Goal: Information Seeking & Learning: Learn about a topic

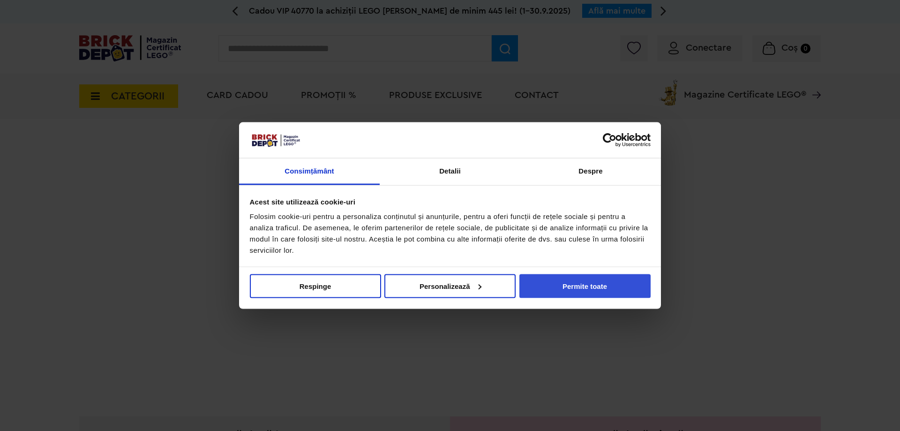
click at [610, 290] on button "Permite toate" at bounding box center [584, 286] width 131 height 24
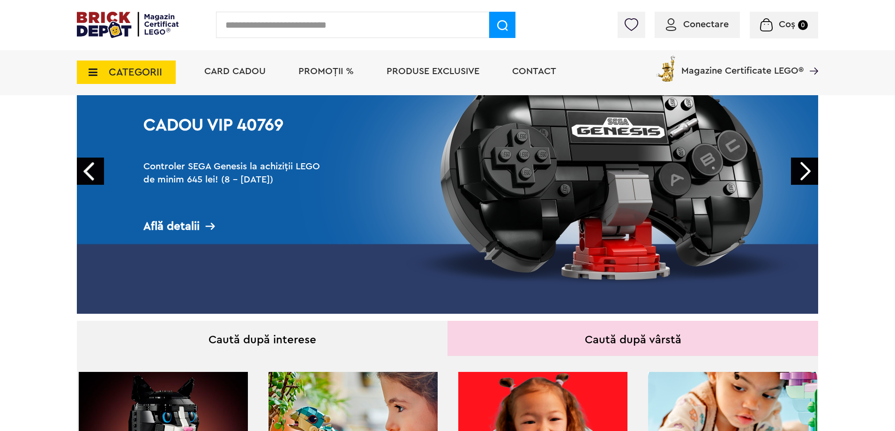
scroll to position [94, 0]
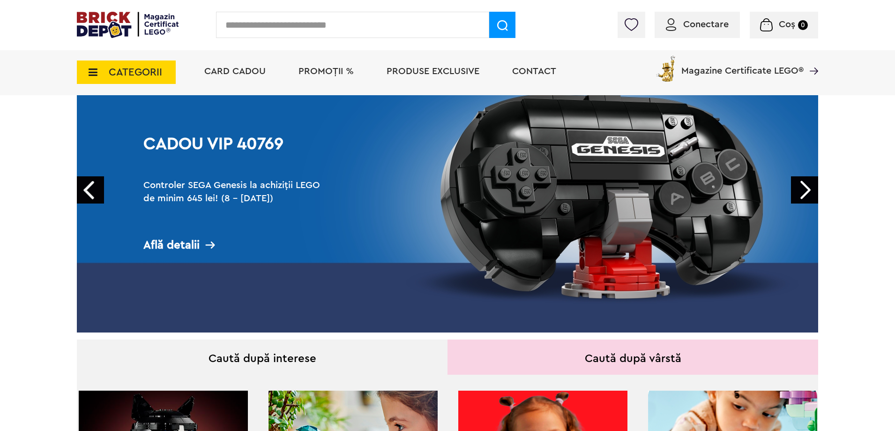
click at [802, 189] on link "Next" at bounding box center [804, 189] width 27 height 27
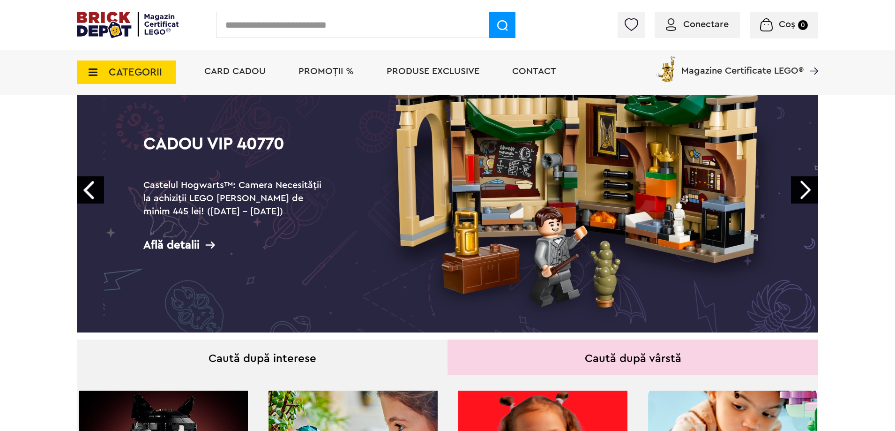
click at [802, 189] on link "Next" at bounding box center [804, 189] width 27 height 27
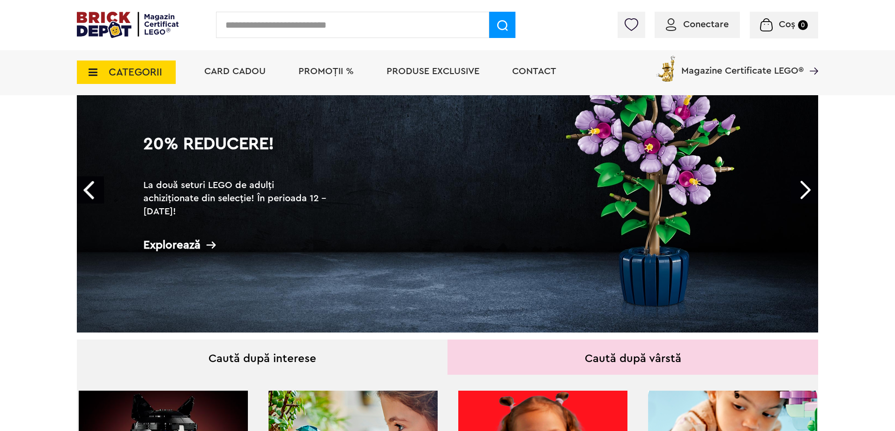
click at [227, 199] on h2 "La două seturi LEGO de adulți achiziționate din selecție! În perioada 12 - 28.0…" at bounding box center [236, 198] width 187 height 39
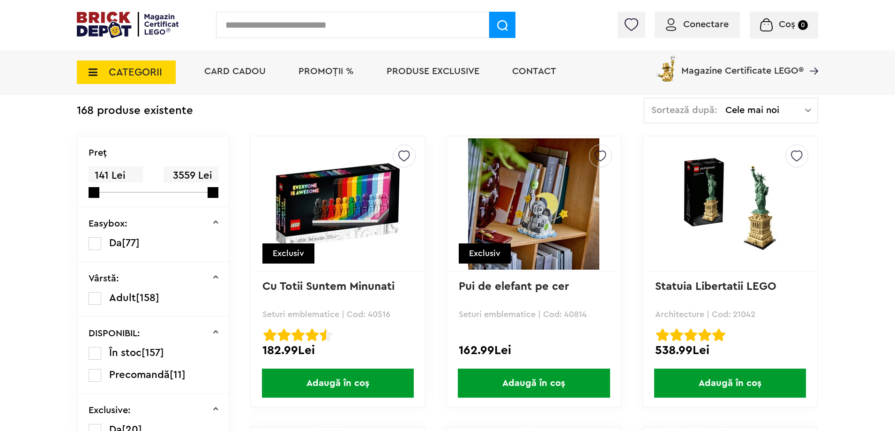
scroll to position [293, 0]
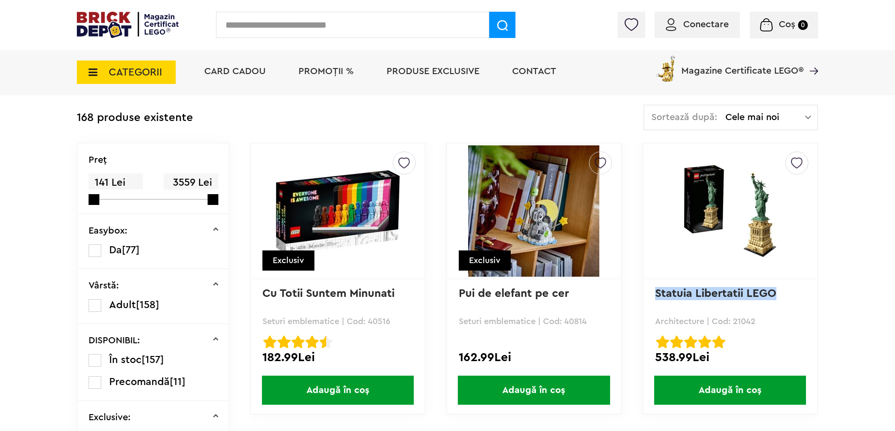
drag, startPoint x: 780, startPoint y: 293, endPoint x: 652, endPoint y: 296, distance: 128.5
click at [652, 296] on div "Creează o listă nouă Statuia Libertatii LEGO Architecture | Cod: 21042 Statuia …" at bounding box center [731, 278] width 176 height 272
copy link "Statuia Libertatii LEGO"
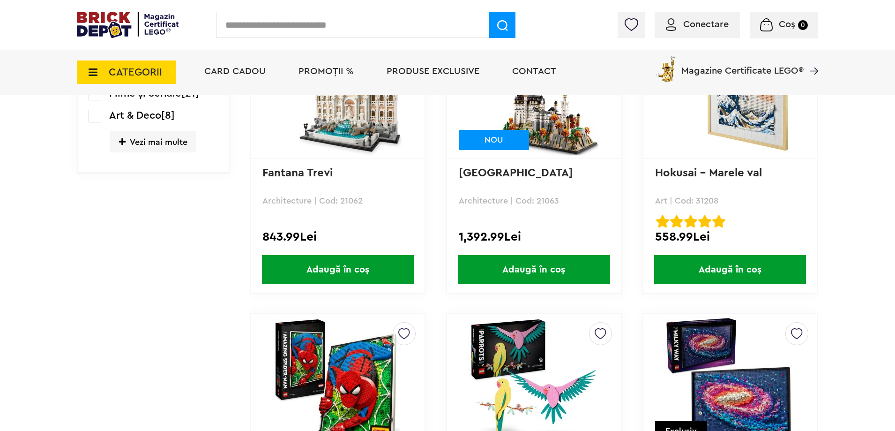
scroll to position [996, 0]
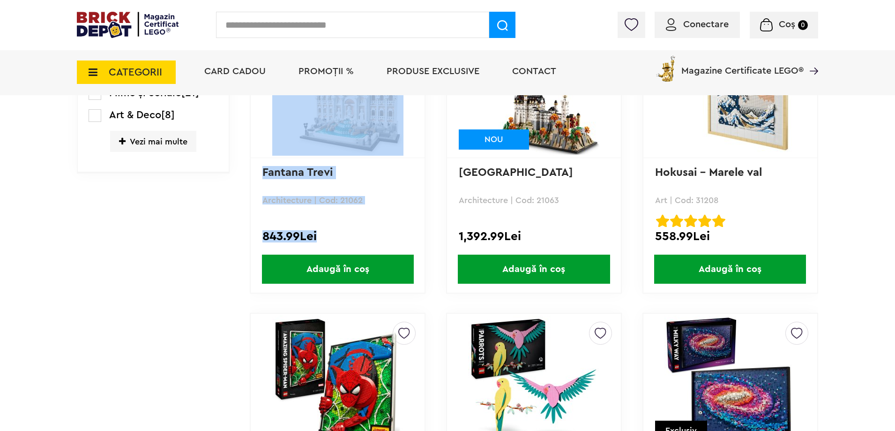
drag, startPoint x: 318, startPoint y: 235, endPoint x: 247, endPoint y: 228, distance: 72.0
click at [375, 236] on div "843.99Lei" at bounding box center [337, 236] width 150 height 12
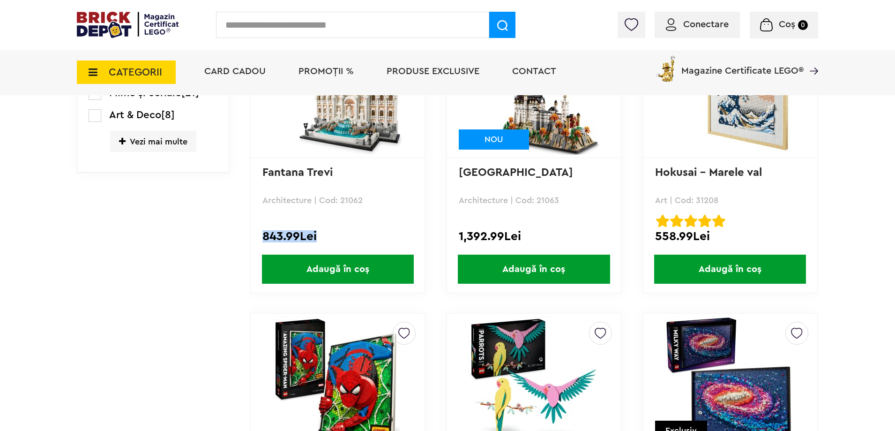
drag, startPoint x: 319, startPoint y: 233, endPoint x: 261, endPoint y: 234, distance: 57.7
click at [261, 234] on div "Creează o listă nouă Fantana Trevi Architecture | Cod: 21062 843.99Lei Adaugă î…" at bounding box center [338, 158] width 176 height 272
copy div "843.99Lei"
click at [351, 231] on div "843.99Lei" at bounding box center [337, 236] width 150 height 12
drag, startPoint x: 338, startPoint y: 170, endPoint x: 251, endPoint y: 166, distance: 87.8
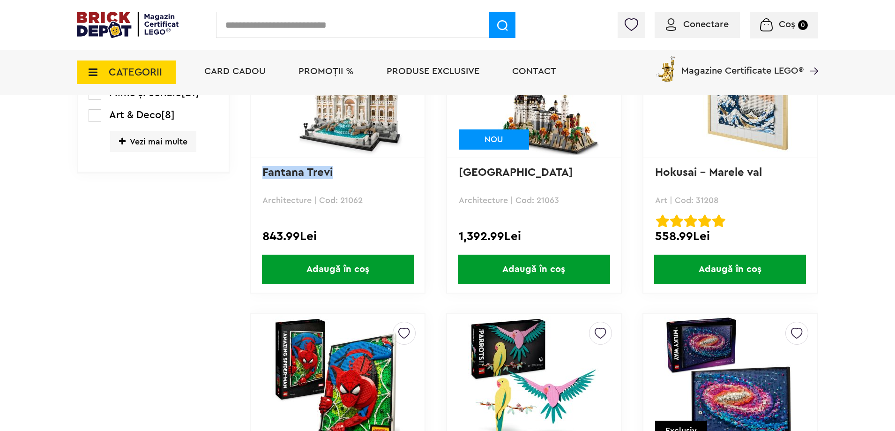
click at [251, 166] on div "Creează o listă nouă Fantana Trevi Architecture | Cod: 21062 843.99Lei Adaugă î…" at bounding box center [338, 158] width 176 height 272
copy link "Fantana Trevi"
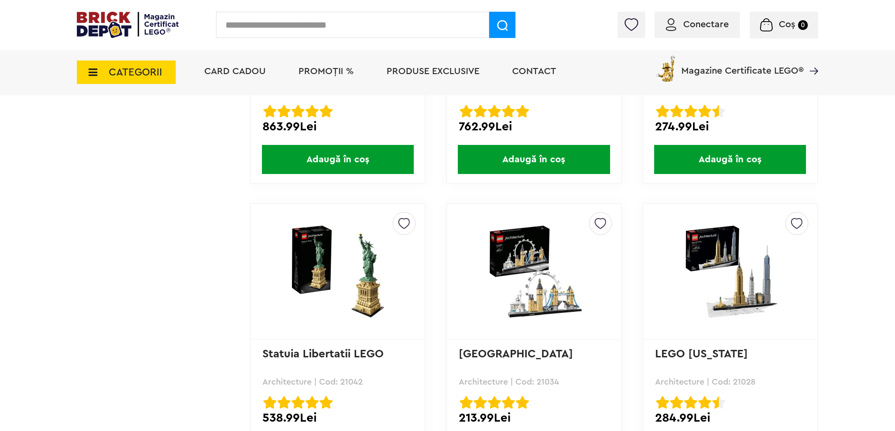
scroll to position [750, 0]
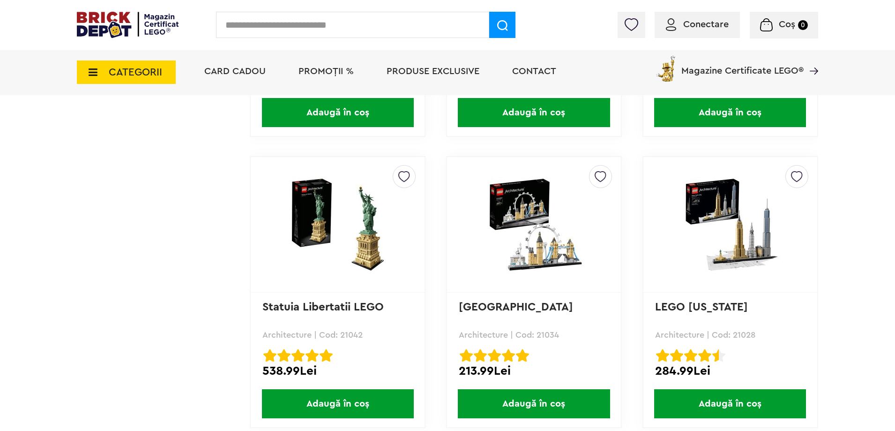
click at [542, 246] on img at bounding box center [533, 224] width 131 height 95
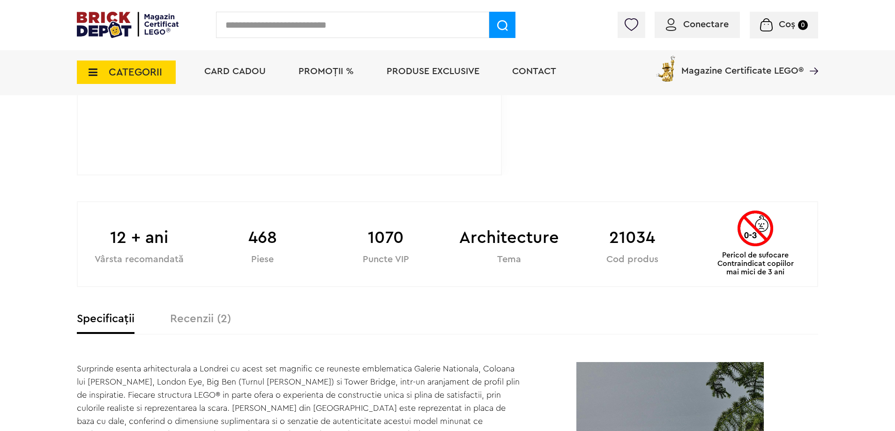
scroll to position [375, 0]
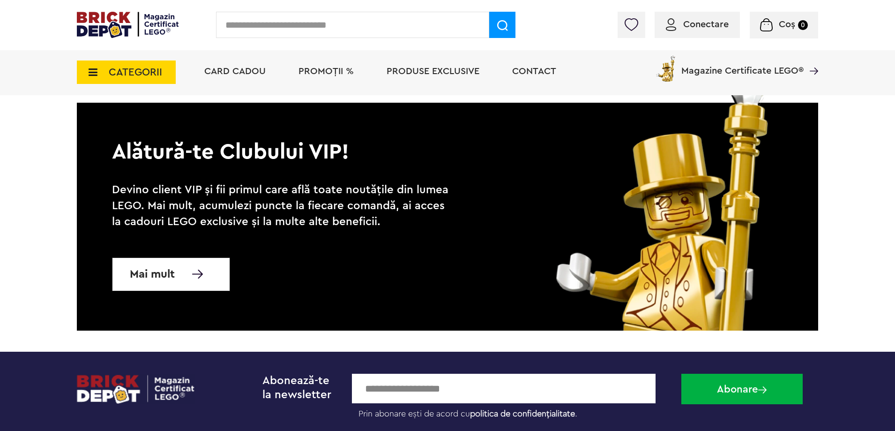
scroll to position [1406, 0]
